Goal: Task Accomplishment & Management: Use online tool/utility

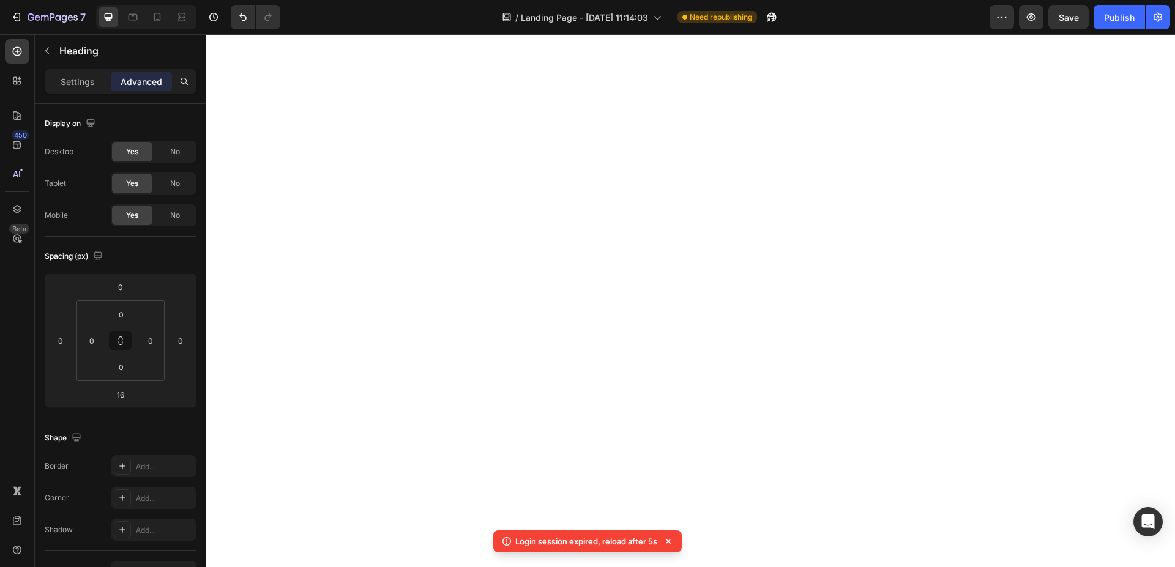
scroll to position [518, 0]
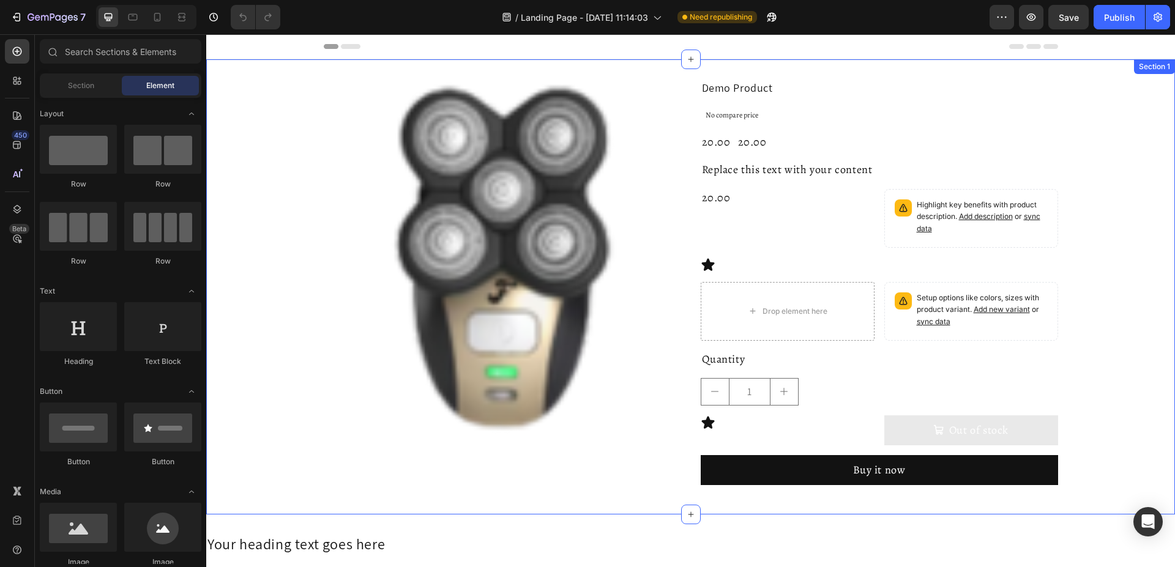
click at [1117, 222] on div "Product Images Demo Product Product Title No compare price Compare Price 20.00 …" at bounding box center [690, 287] width 969 height 416
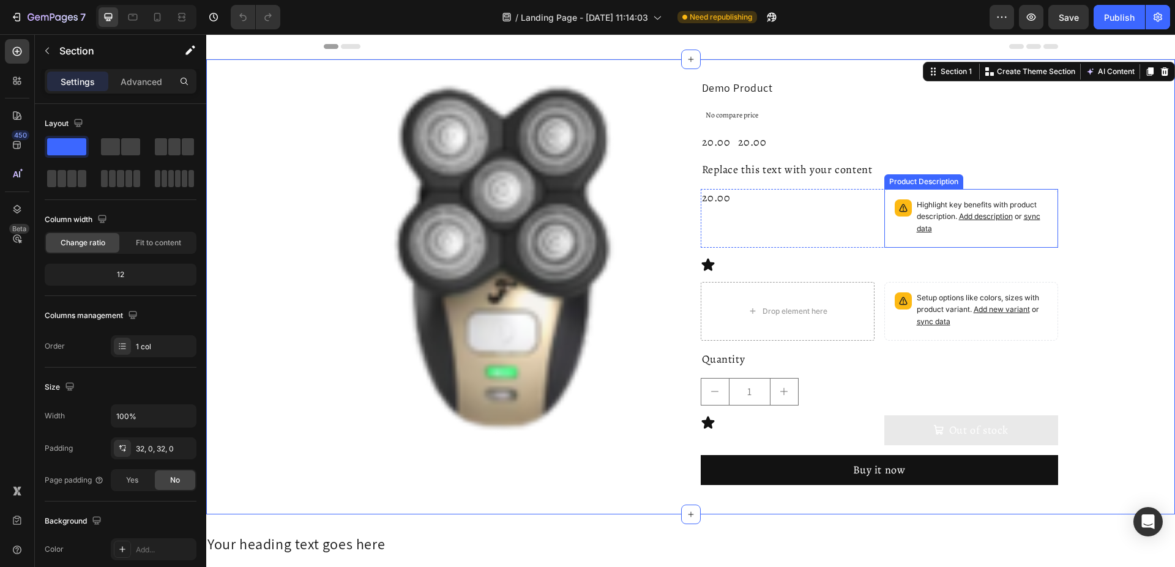
scroll to position [249, 0]
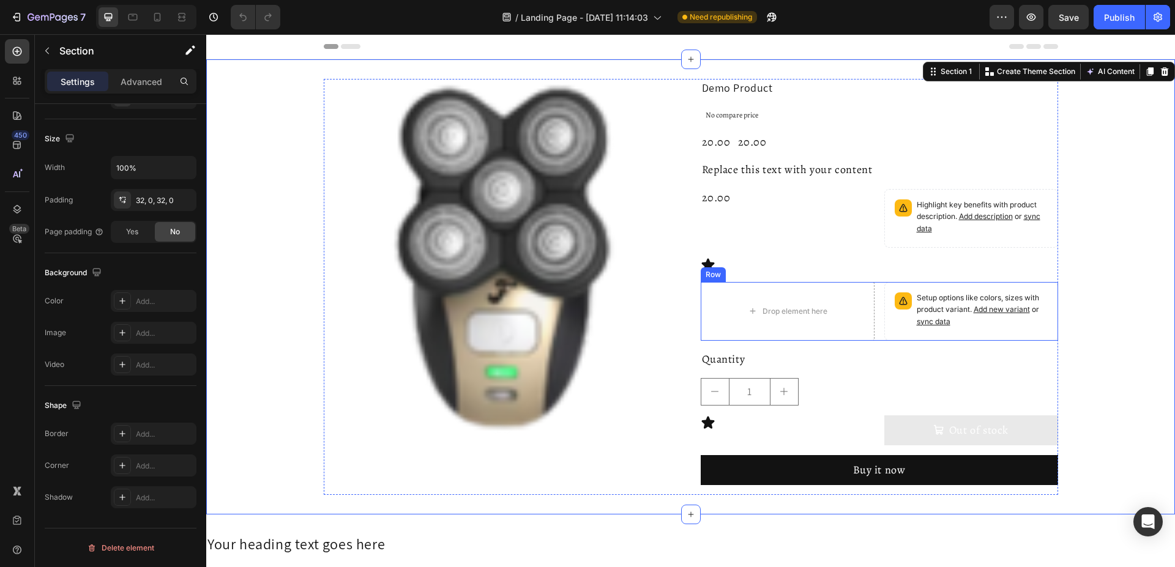
click at [875, 293] on div "Drop element here Setup options like colors, sizes with product variant. Add ne…" at bounding box center [879, 311] width 357 height 59
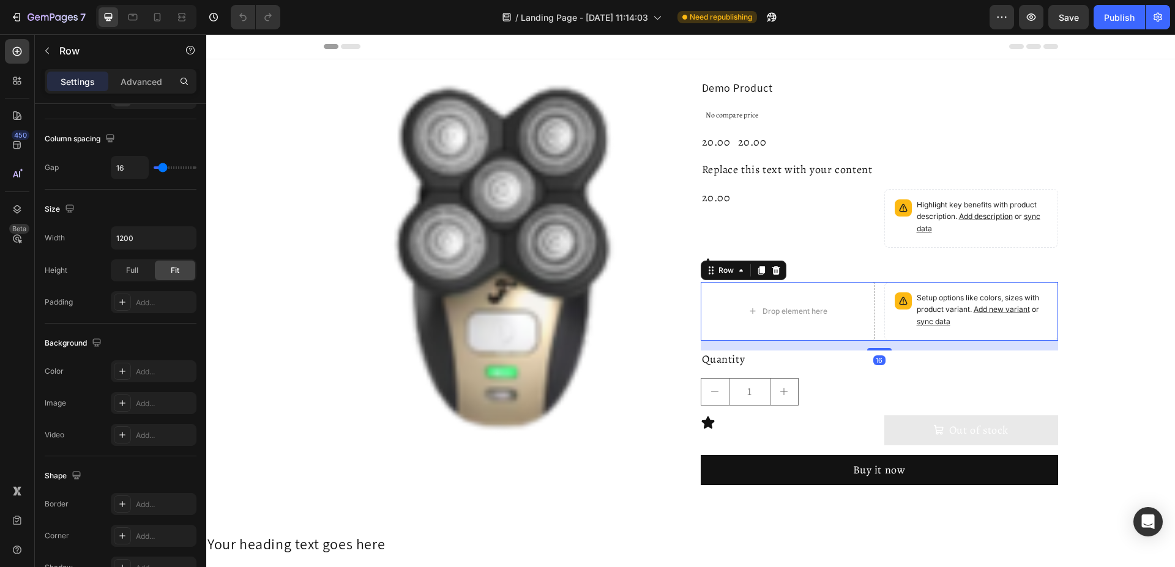
scroll to position [0, 0]
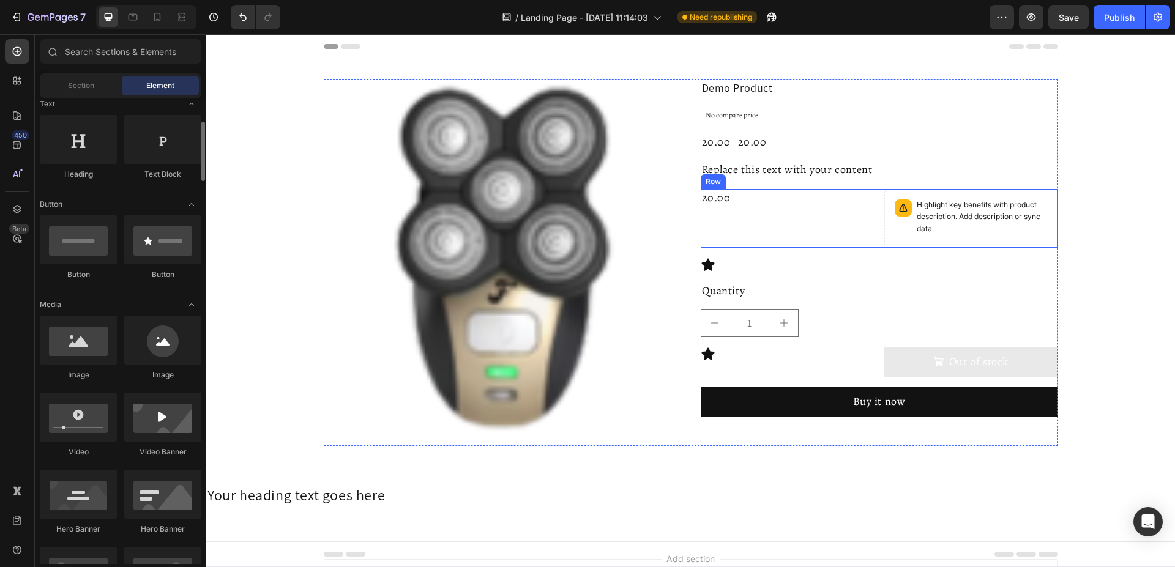
click at [869, 234] on div "20.00 Product Price Product Price" at bounding box center [788, 218] width 174 height 59
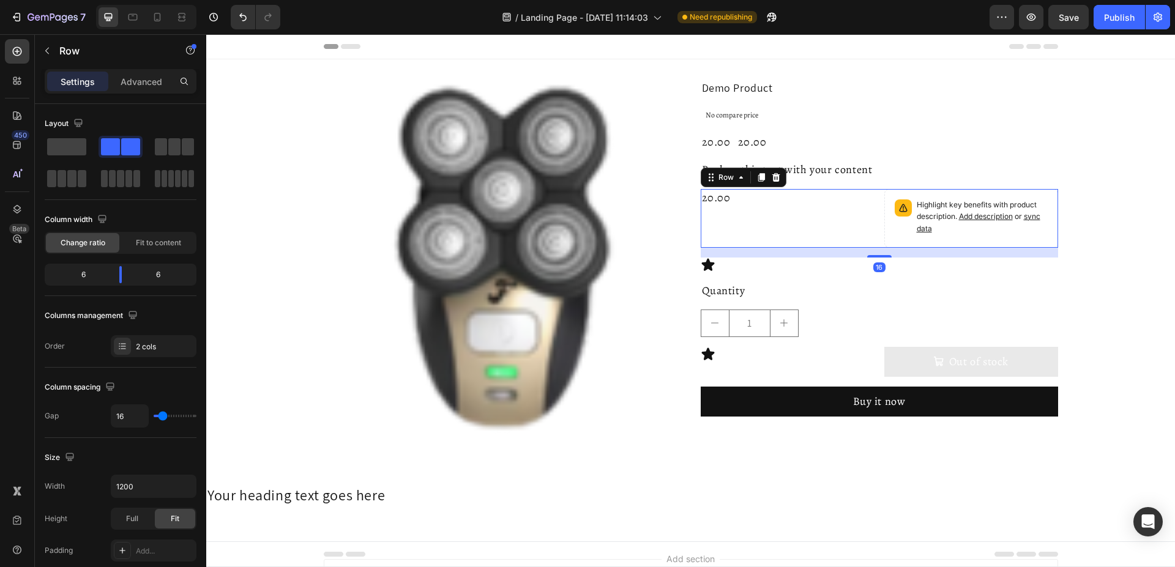
scroll to position [187, 0]
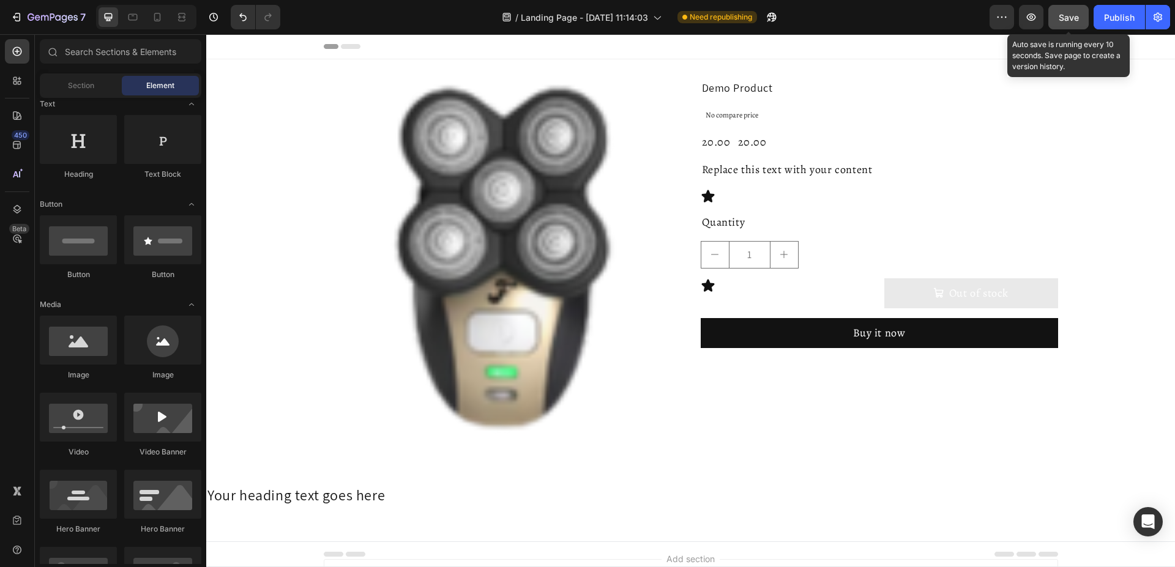
click at [1065, 20] on span "Save" at bounding box center [1069, 17] width 20 height 10
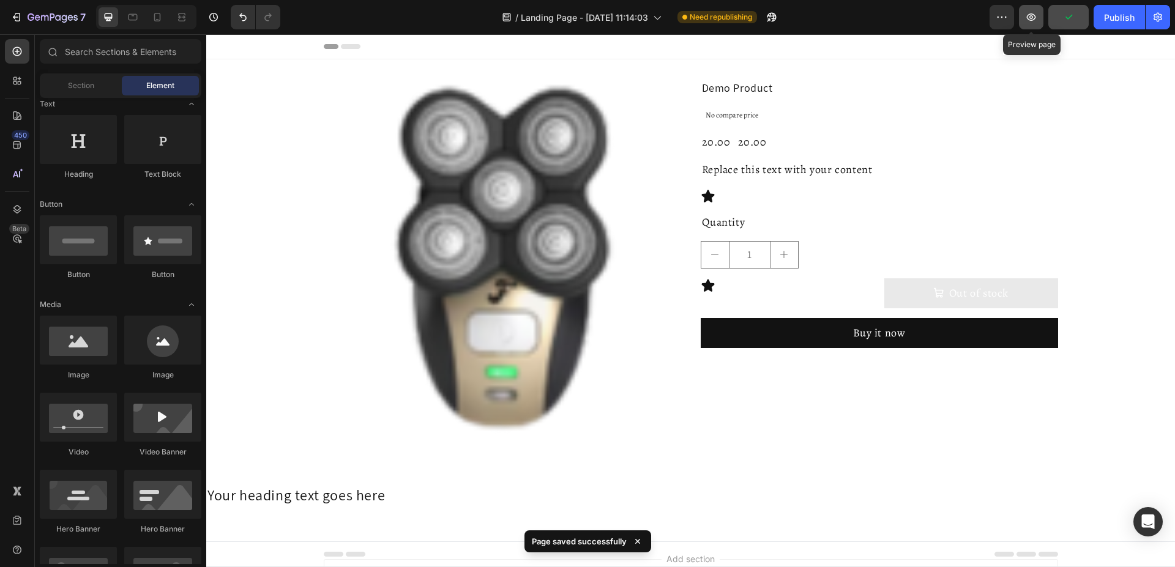
click at [1030, 16] on icon "button" at bounding box center [1031, 17] width 12 height 12
click at [938, 301] on button "Out of stock" at bounding box center [972, 294] width 174 height 30
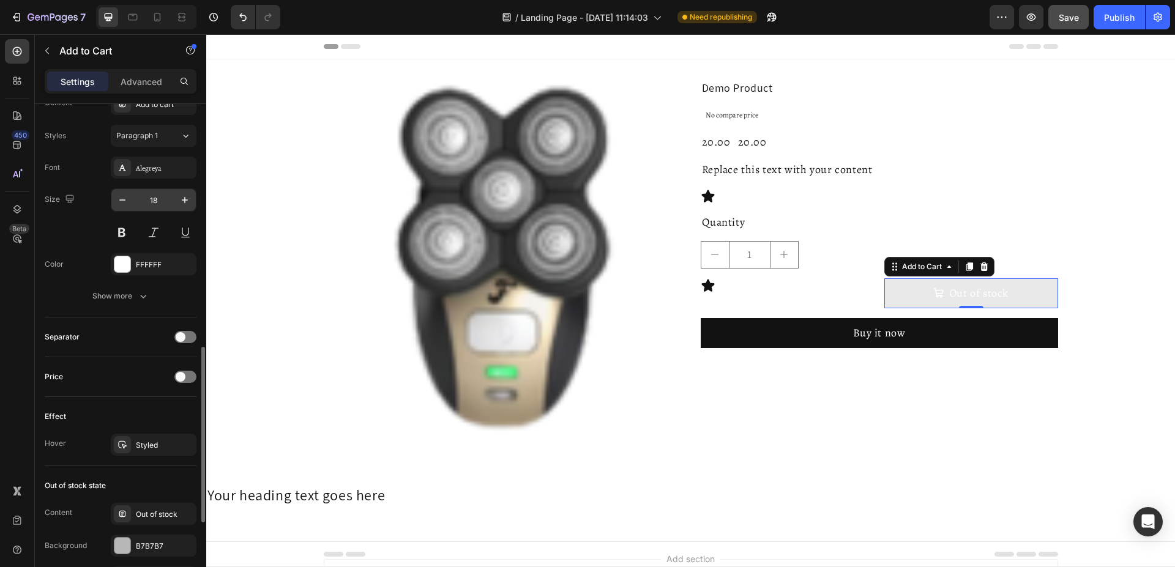
scroll to position [749, 0]
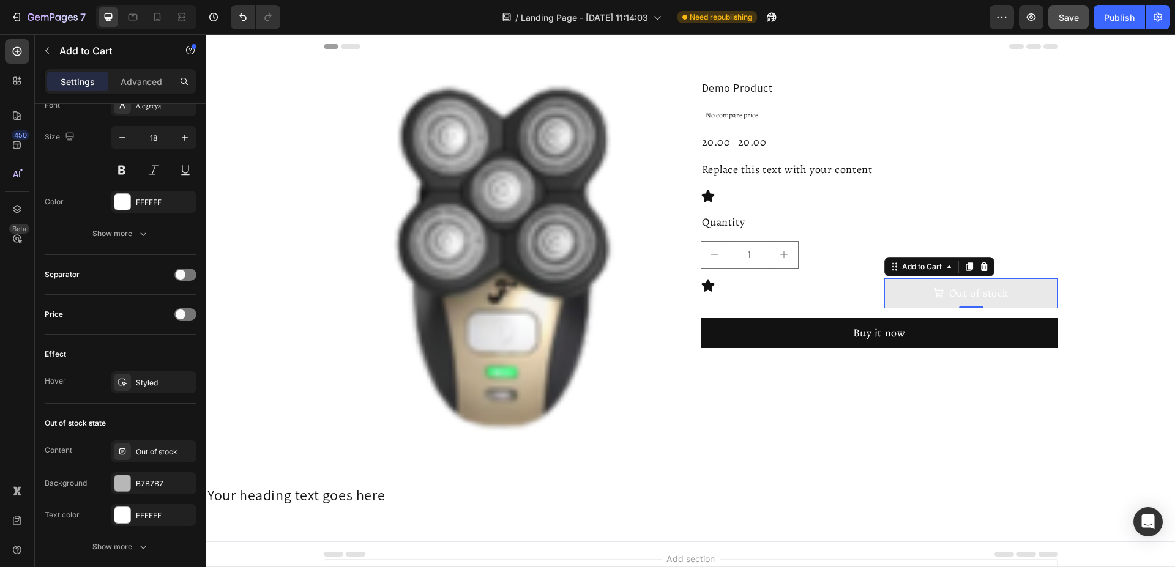
click at [911, 284] on button "Out of stock" at bounding box center [972, 294] width 174 height 30
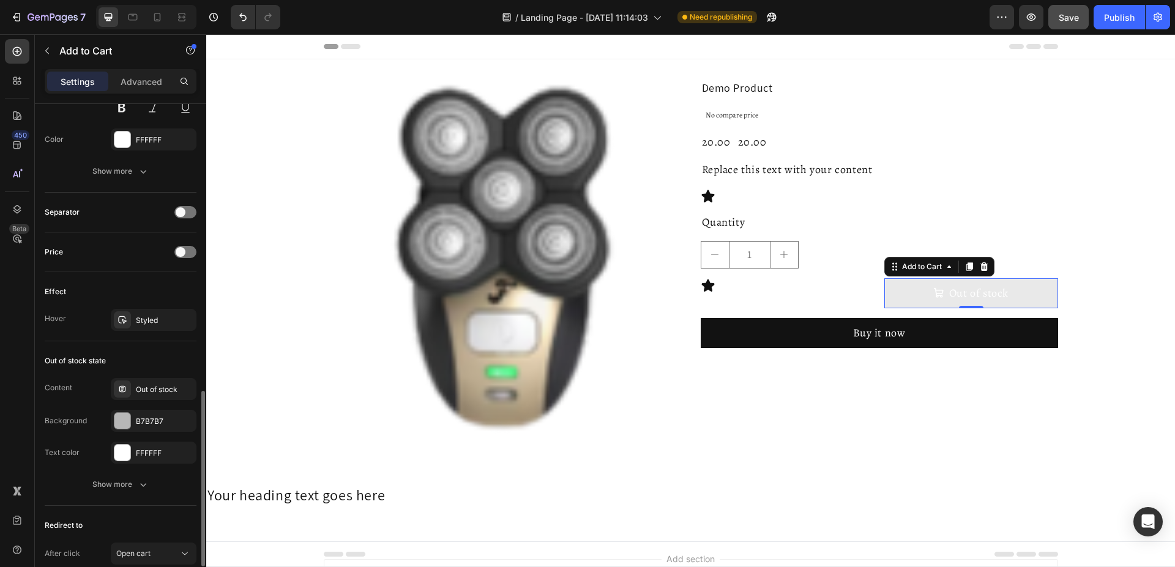
scroll to position [910, 0]
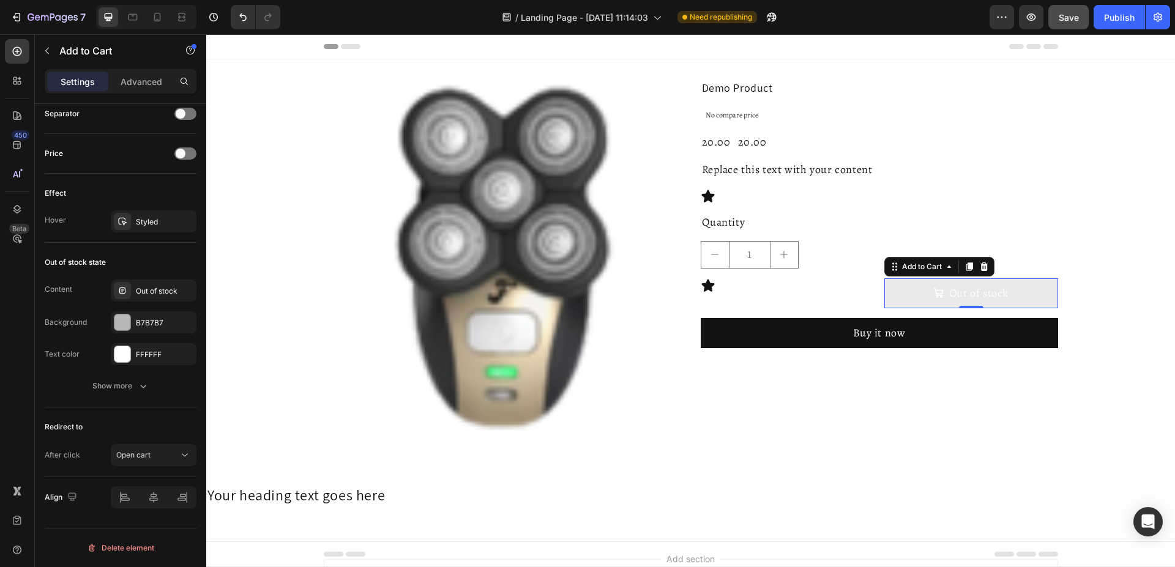
click at [902, 291] on button "Out of stock" at bounding box center [972, 294] width 174 height 30
